Goal: Task Accomplishment & Management: Use online tool/utility

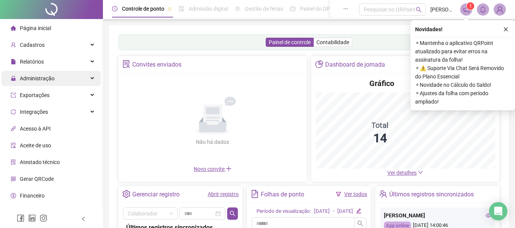
click at [40, 81] on span "Administração" at bounding box center [37, 78] width 35 height 6
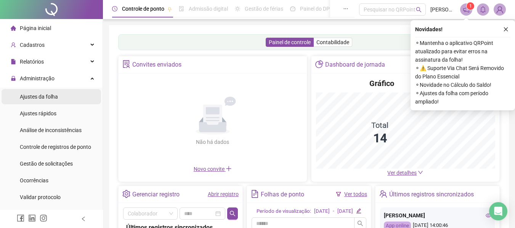
click at [45, 95] on span "Ajustes da folha" at bounding box center [39, 97] width 38 height 6
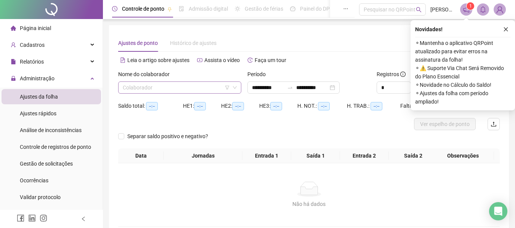
click at [185, 83] on input "search" at bounding box center [176, 87] width 107 height 11
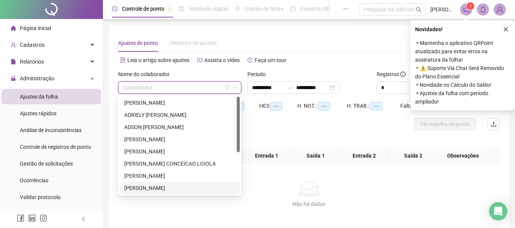
click at [141, 188] on div "[PERSON_NAME]" at bounding box center [179, 188] width 111 height 8
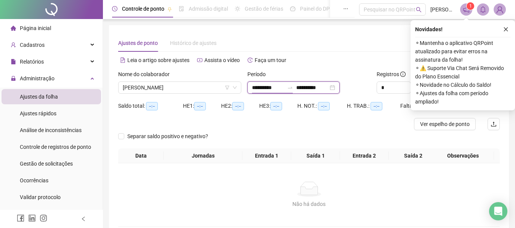
click at [267, 85] on input "**********" at bounding box center [268, 87] width 32 height 8
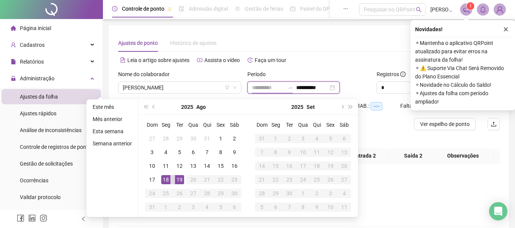
type input "**********"
click at [176, 179] on div "19" at bounding box center [179, 179] width 9 height 9
click at [177, 179] on div "19" at bounding box center [179, 179] width 9 height 9
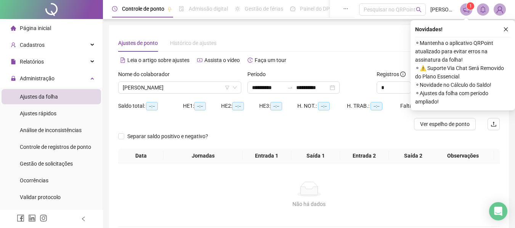
click at [505, 30] on icon "close" at bounding box center [505, 29] width 5 height 5
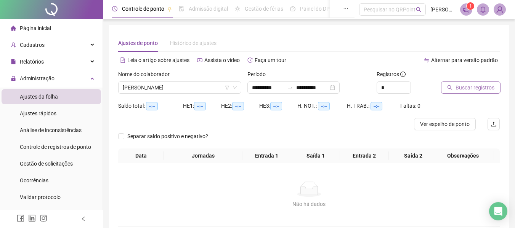
click at [483, 83] on button "Buscar registros" at bounding box center [470, 88] width 59 height 12
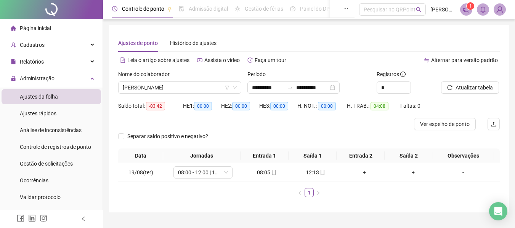
scroll to position [17, 0]
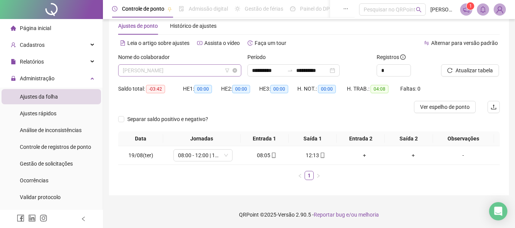
click at [149, 74] on span "[PERSON_NAME]" at bounding box center [180, 70] width 114 height 11
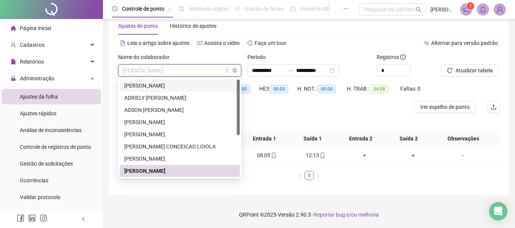
click at [155, 64] on div "Nome do colaborador" at bounding box center [179, 58] width 123 height 11
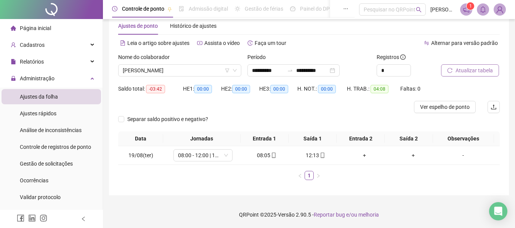
click at [479, 70] on span "Atualizar tabela" at bounding box center [473, 70] width 37 height 8
